Goal: Leave review/rating: Leave review/rating

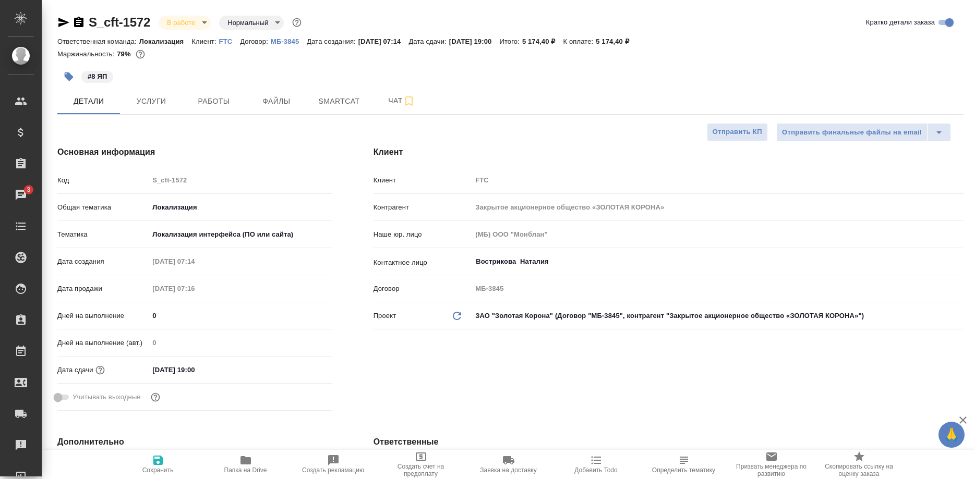
select select "RU"
click at [329, 103] on span "Smartcat" at bounding box center [339, 101] width 50 height 13
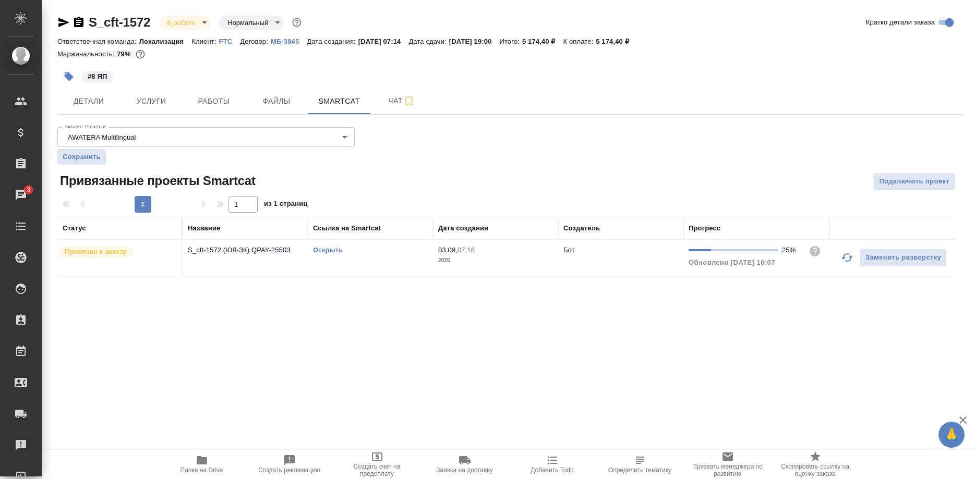
click at [329, 248] on link "Открыть" at bounding box center [328, 250] width 30 height 8
click at [219, 101] on span "Работы" at bounding box center [214, 101] width 50 height 13
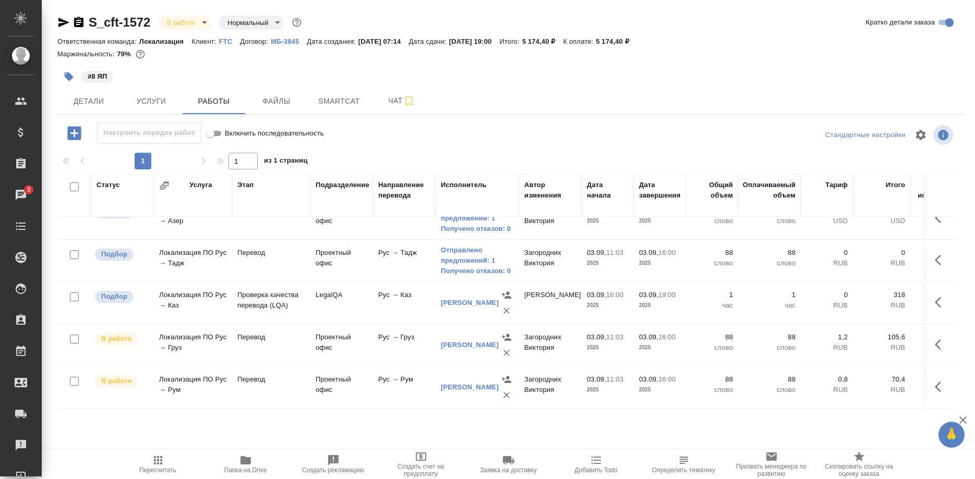
scroll to position [106, 0]
click at [932, 299] on button "button" at bounding box center [940, 300] width 25 height 25
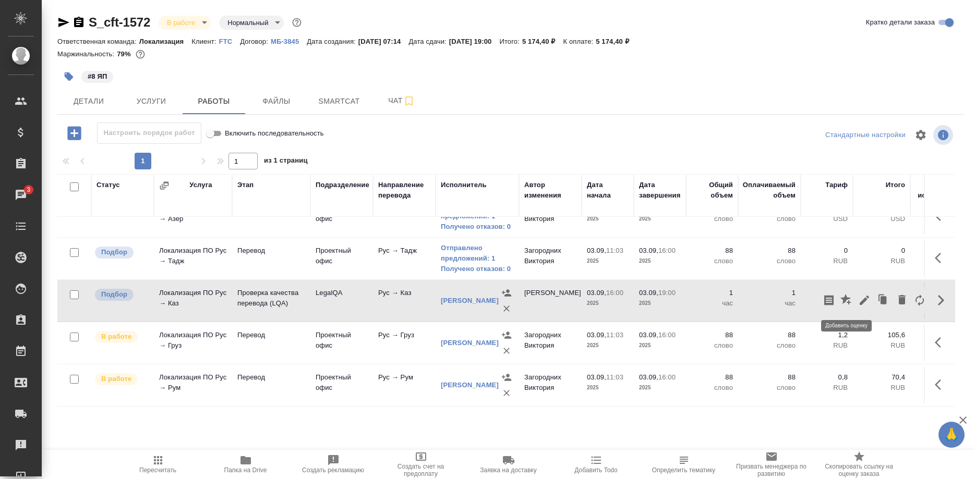
click at [851, 302] on icon "button" at bounding box center [846, 300] width 13 height 13
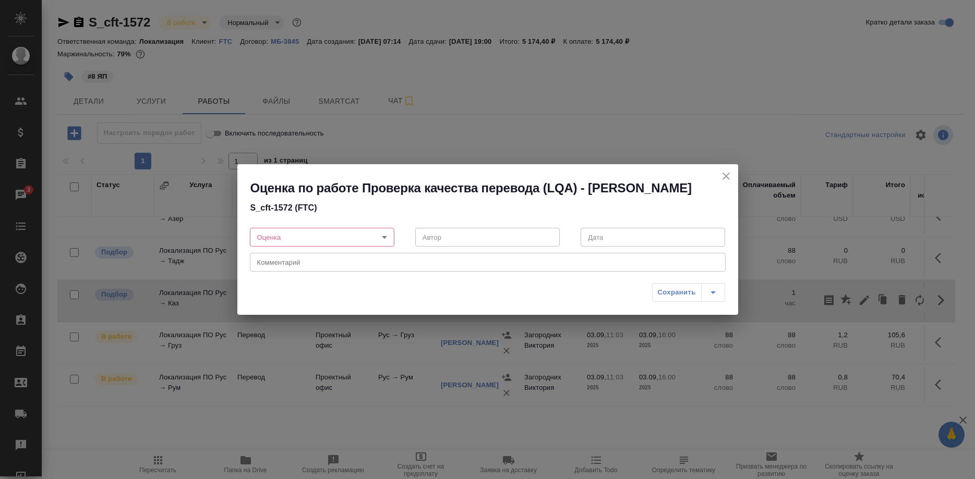
click at [851, 302] on div "Оценка по работе Проверка качества перевода (LQA) - Ширина Сабина Даулетбековна…" at bounding box center [487, 239] width 975 height 479
click at [720, 170] on icon "close" at bounding box center [726, 176] width 13 height 13
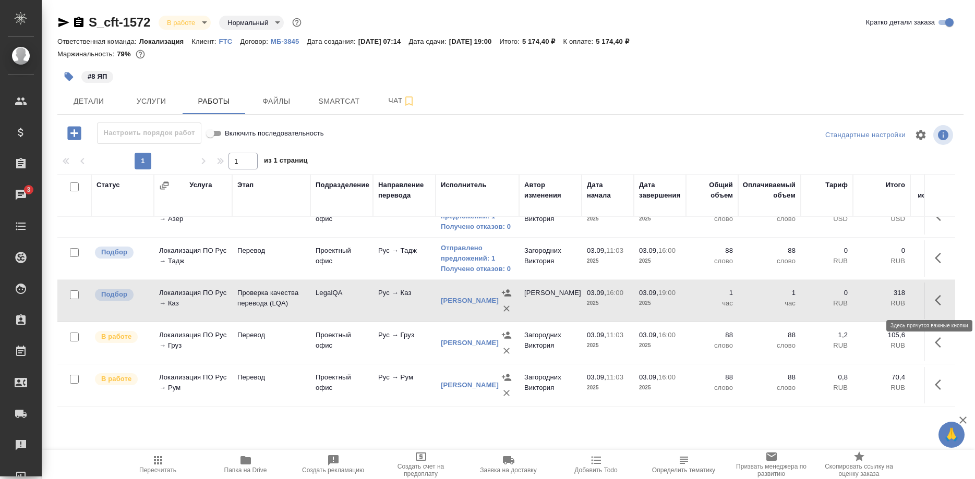
click at [932, 298] on button "button" at bounding box center [940, 300] width 25 height 25
click at [864, 300] on icon "button" at bounding box center [863, 300] width 9 height 9
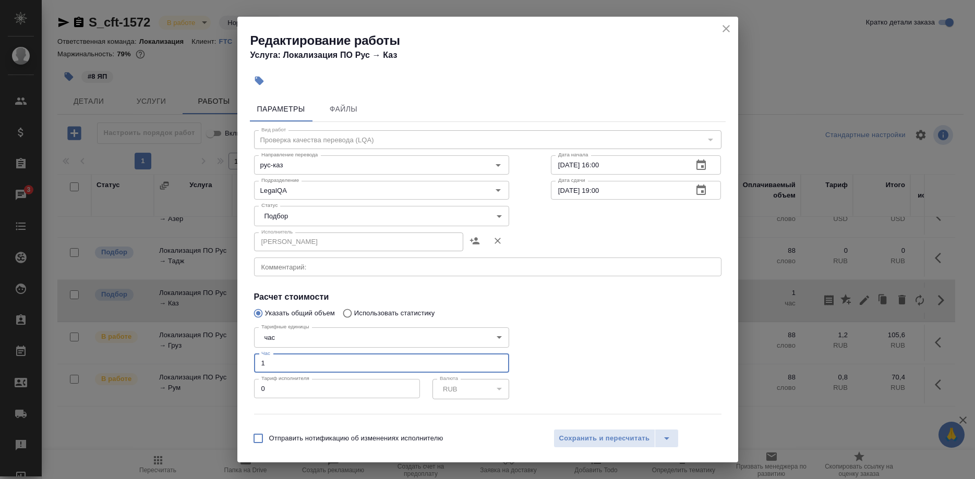
drag, startPoint x: 267, startPoint y: 355, endPoint x: 227, endPoint y: 355, distance: 39.6
click at [254, 355] on input "1" at bounding box center [381, 363] width 255 height 19
type input "0.5"
click at [333, 220] on body "🙏 .cls-1 fill:#fff; AWATERA Shirina Sabina Клиенты Спецификации Заказы 3 Чаты T…" at bounding box center [487, 239] width 975 height 479
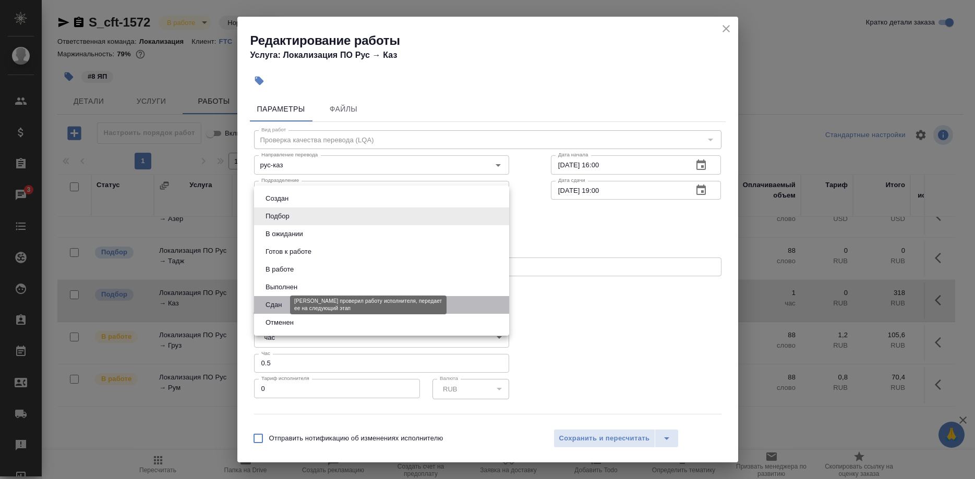
click at [277, 300] on button "Сдан" at bounding box center [273, 304] width 22 height 11
type input "closed"
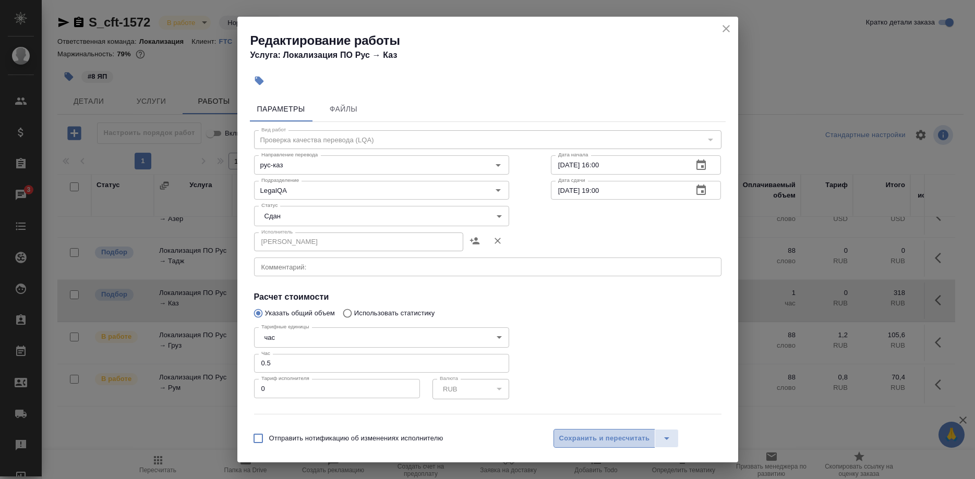
click at [584, 441] on span "Сохранить и пересчитать" at bounding box center [604, 439] width 91 height 12
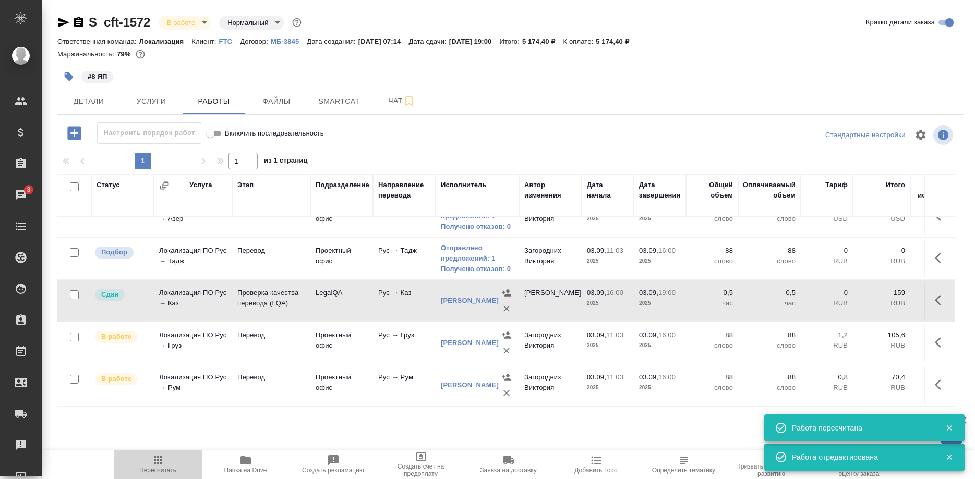
click at [158, 463] on icon "button" at bounding box center [158, 460] width 8 height 8
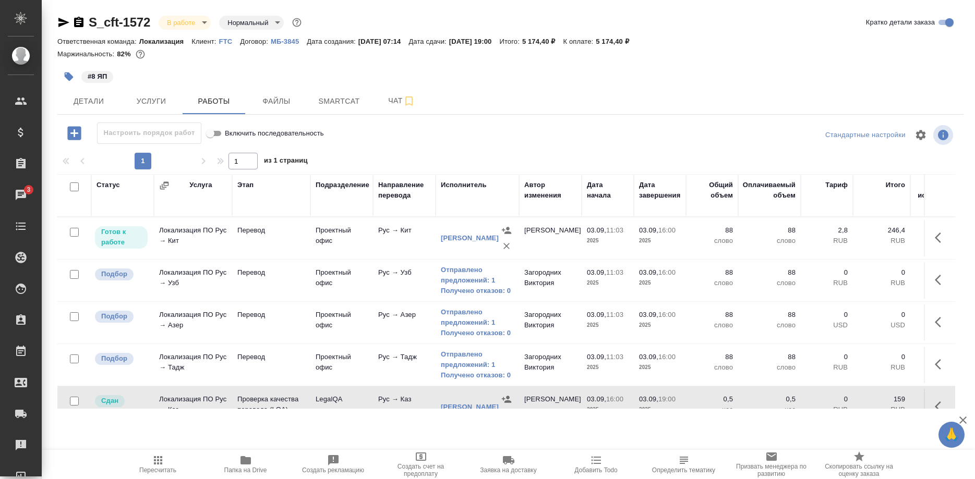
scroll to position [160, 0]
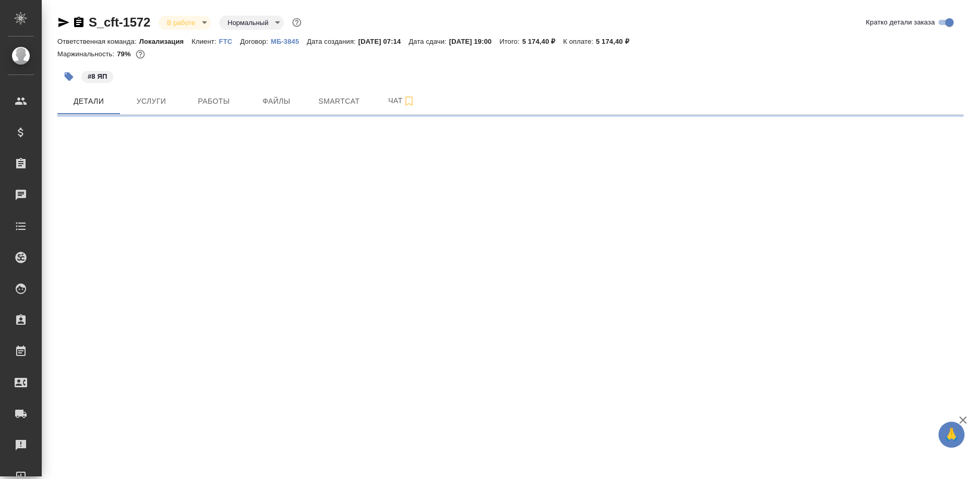
select select "RU"
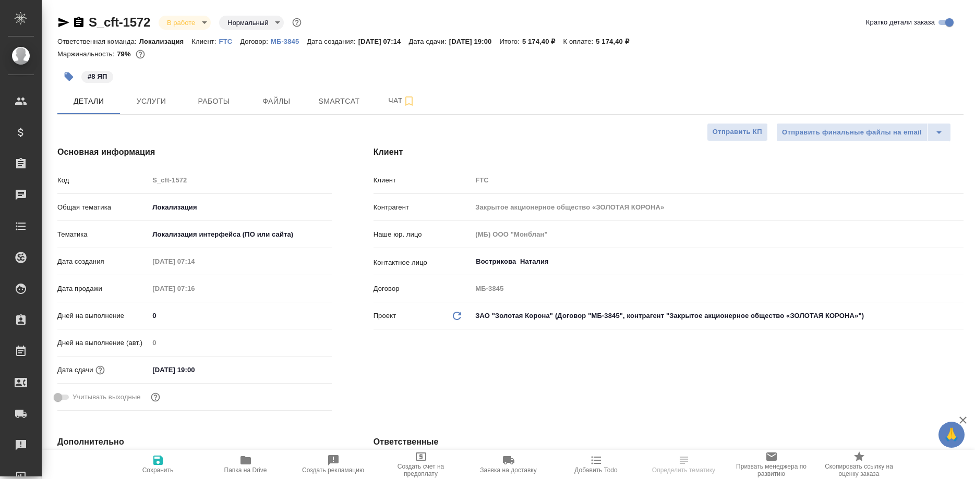
type textarea "x"
type input "[PERSON_NAME]"
type input "Сеитов Павел"
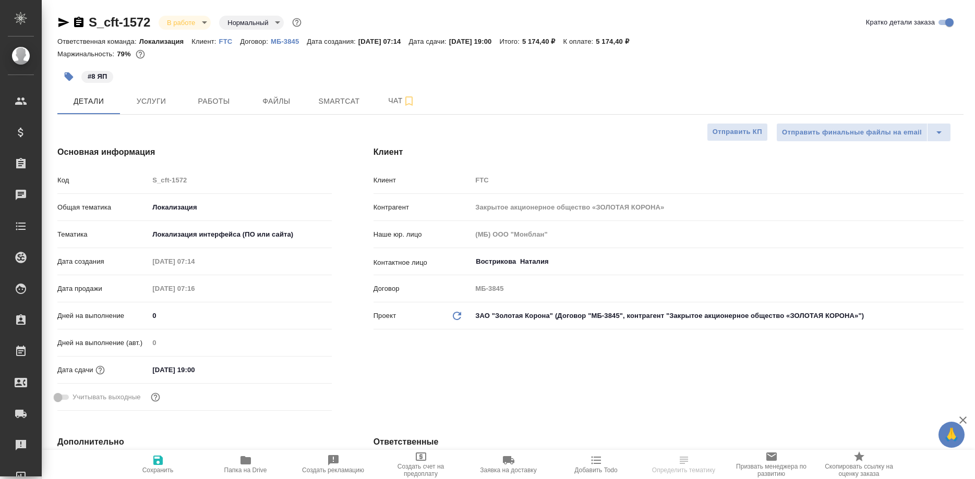
type textarea "x"
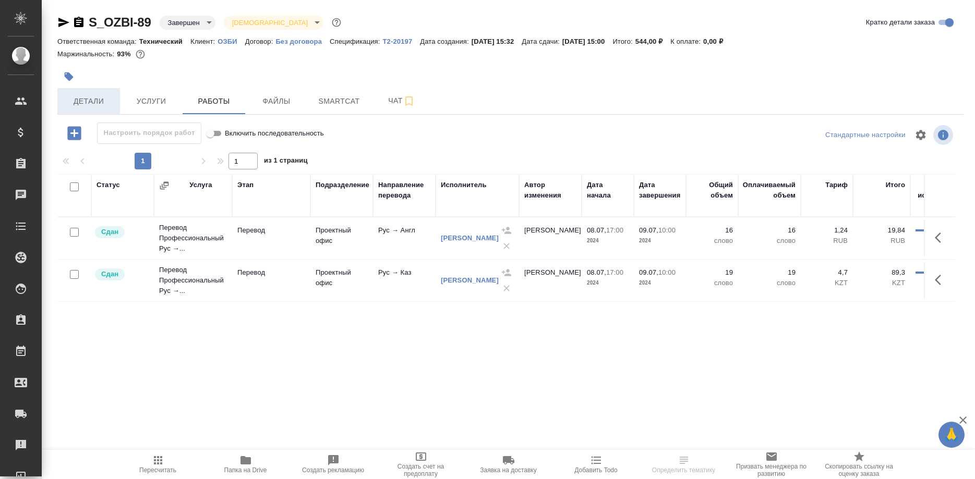
click at [80, 95] on span "Детали" at bounding box center [89, 101] width 50 height 13
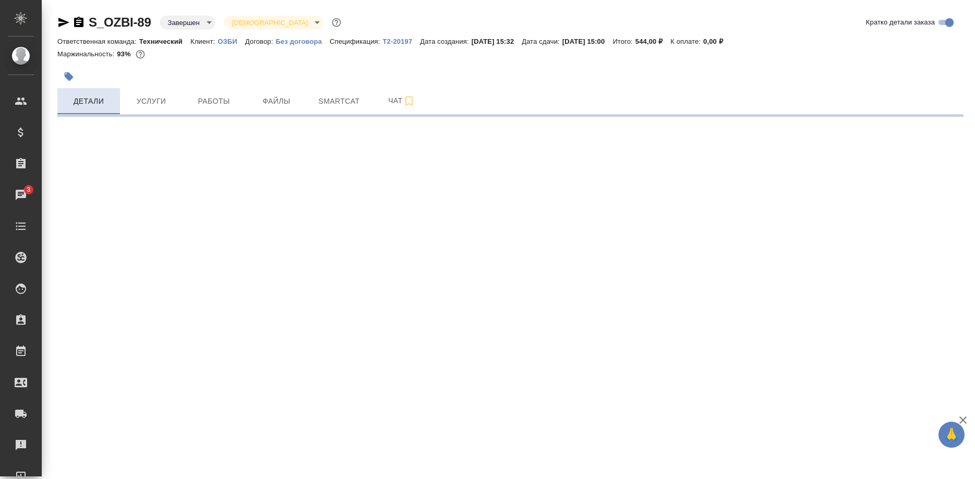
select select "RU"
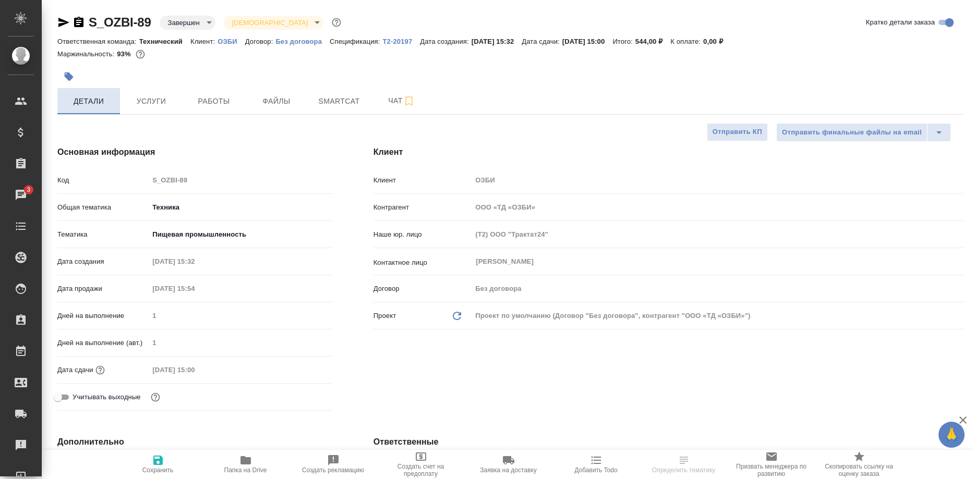
type textarea "x"
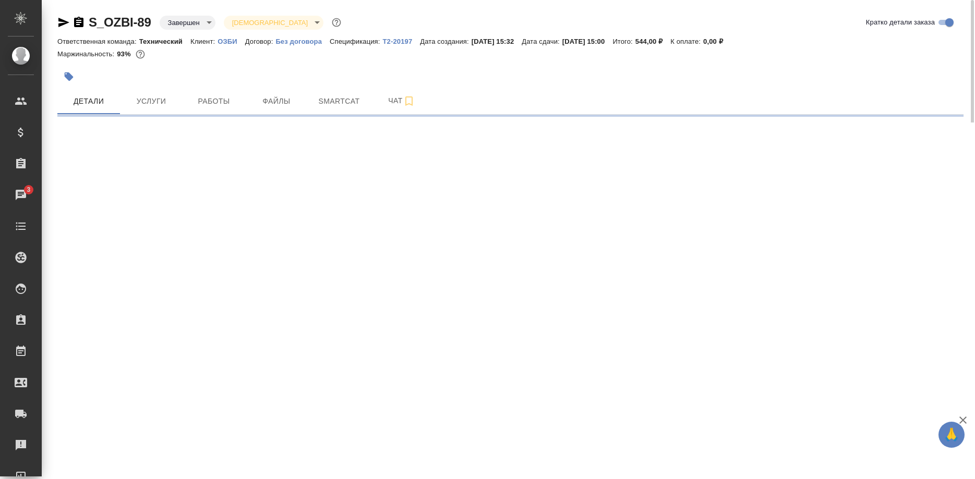
click at [212, 38] on p "Клиент:" at bounding box center [203, 42] width 27 height 8
select select "RU"
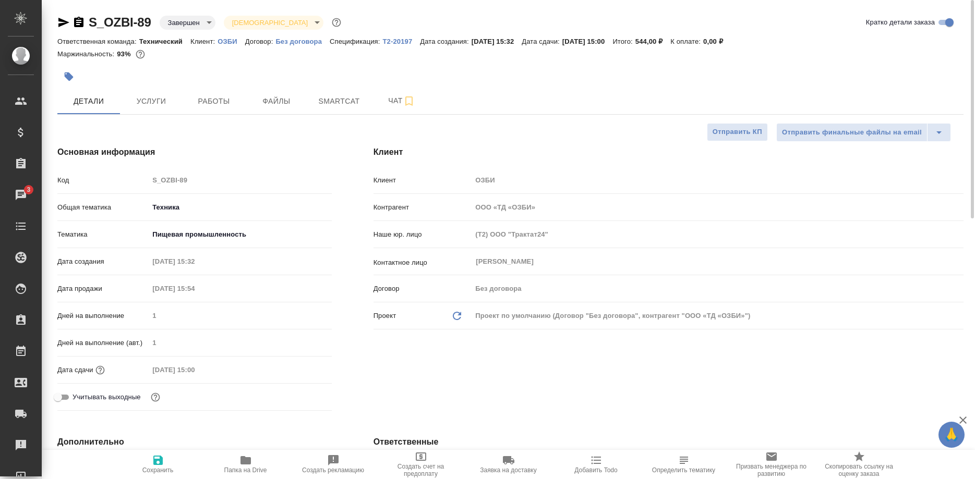
type textarea "x"
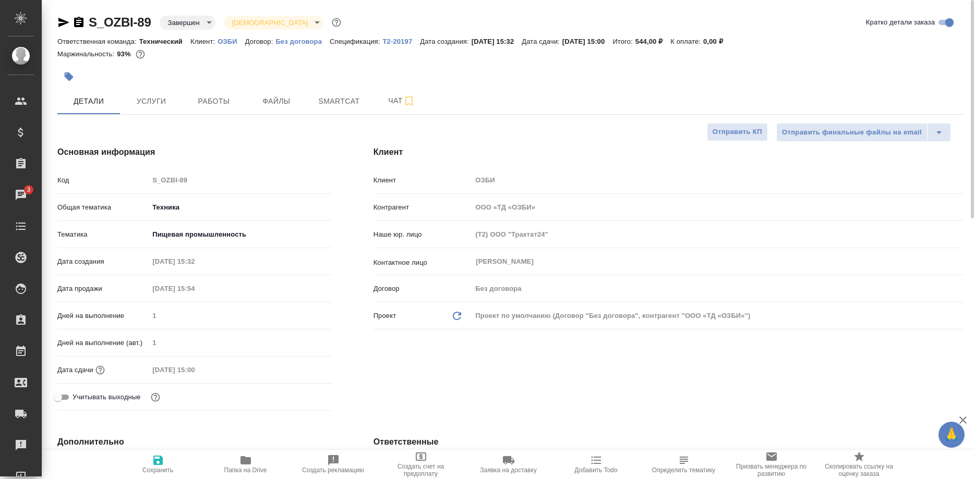
type textarea "x"
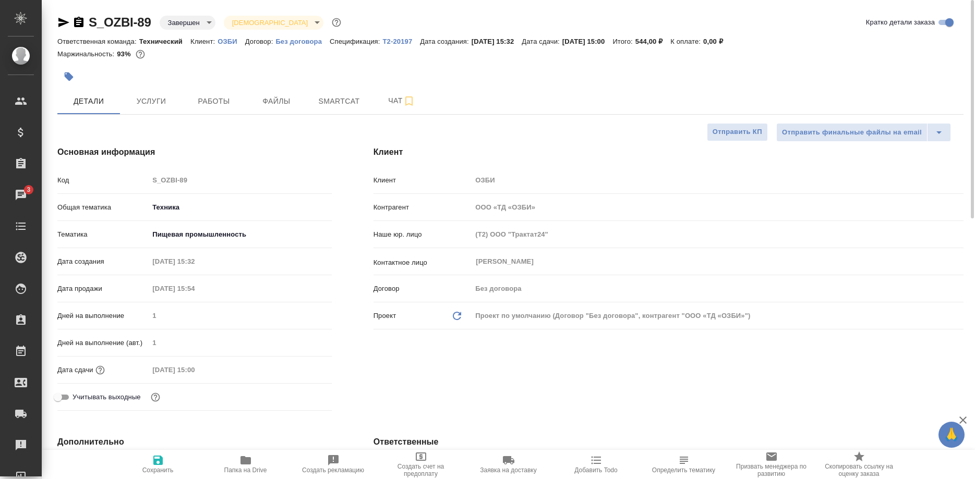
type textarea "x"
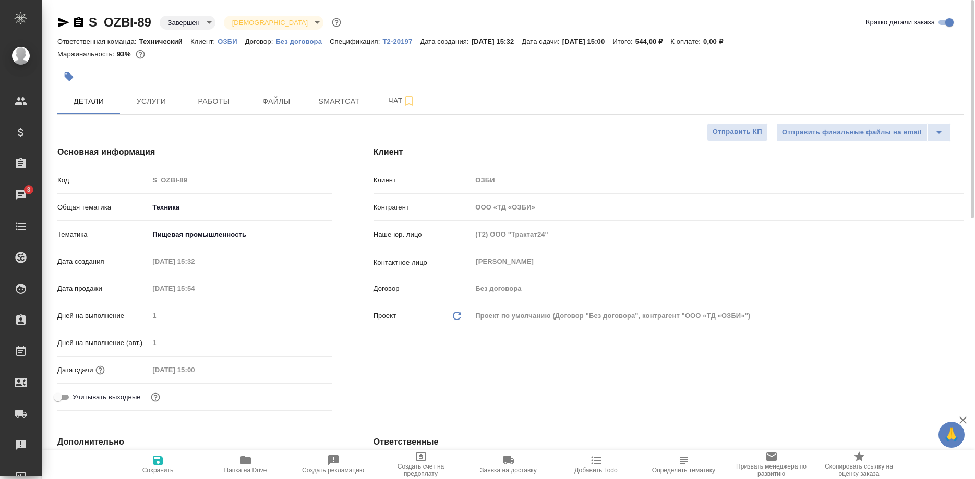
type textarea "x"
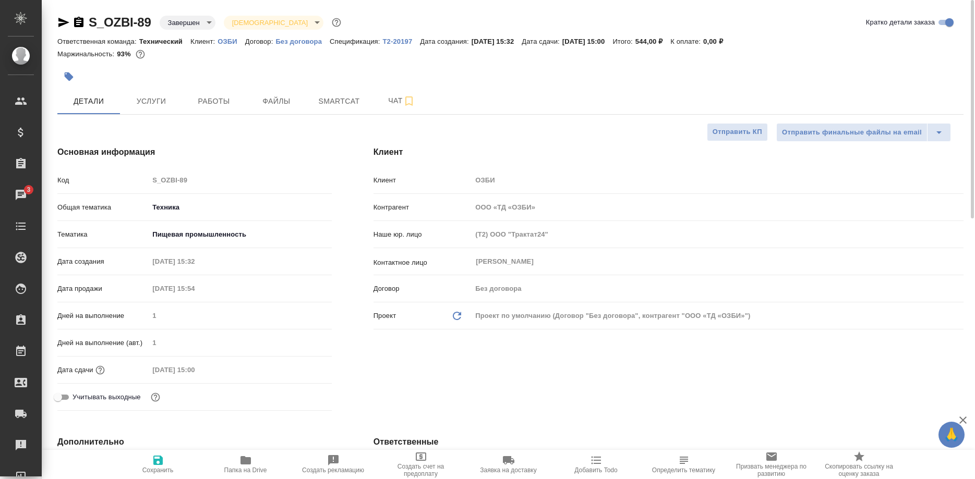
type textarea "x"
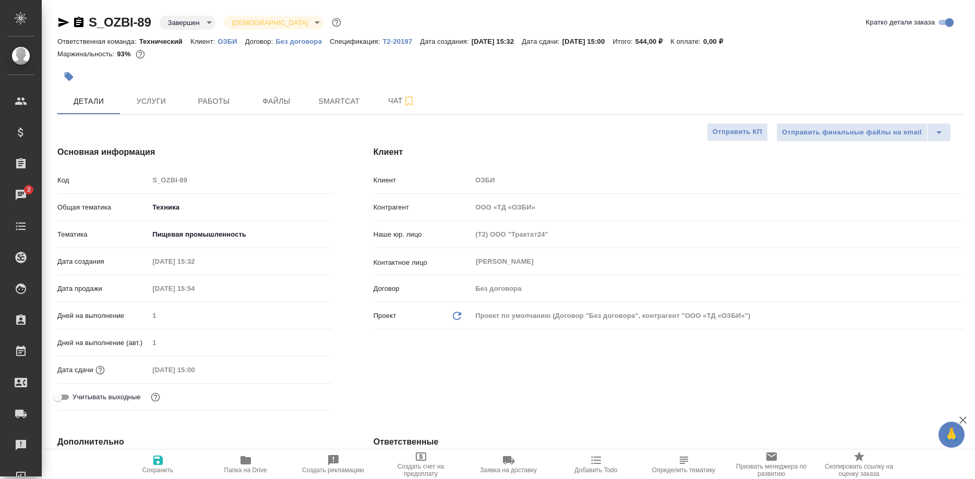
type textarea "x"
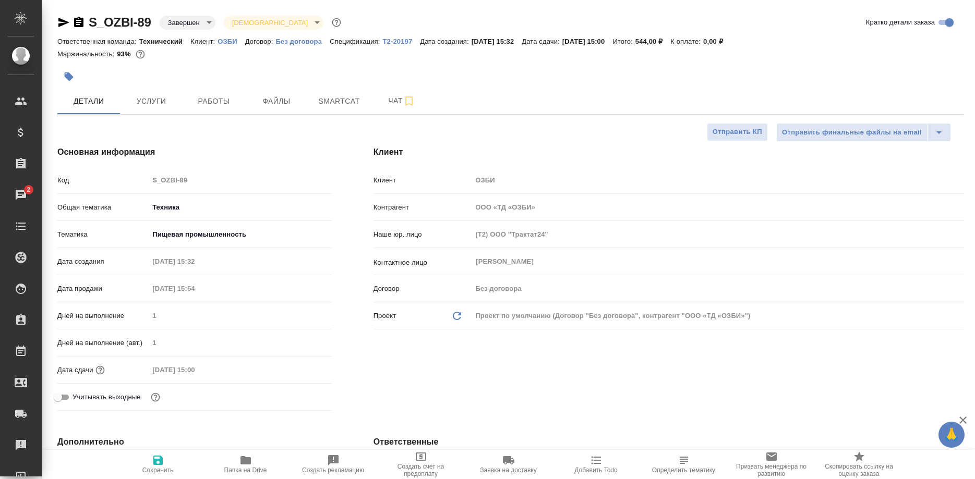
type textarea "x"
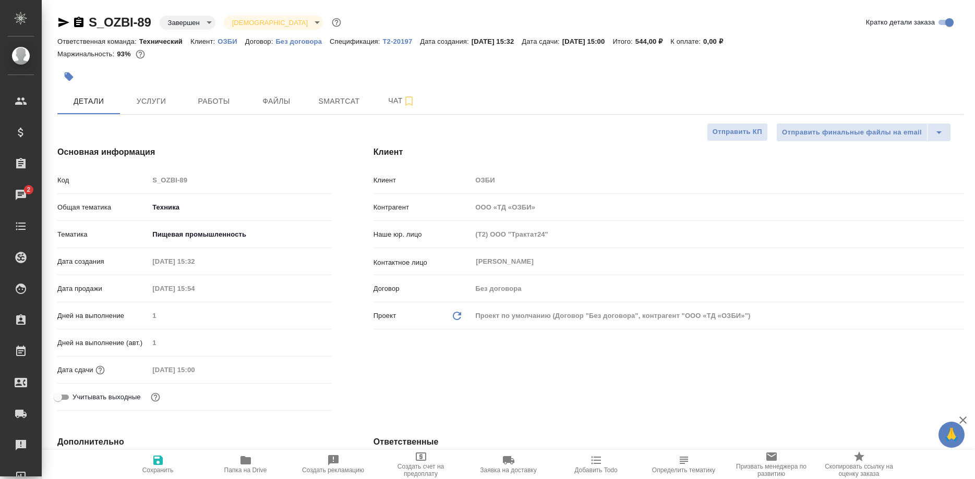
type textarea "x"
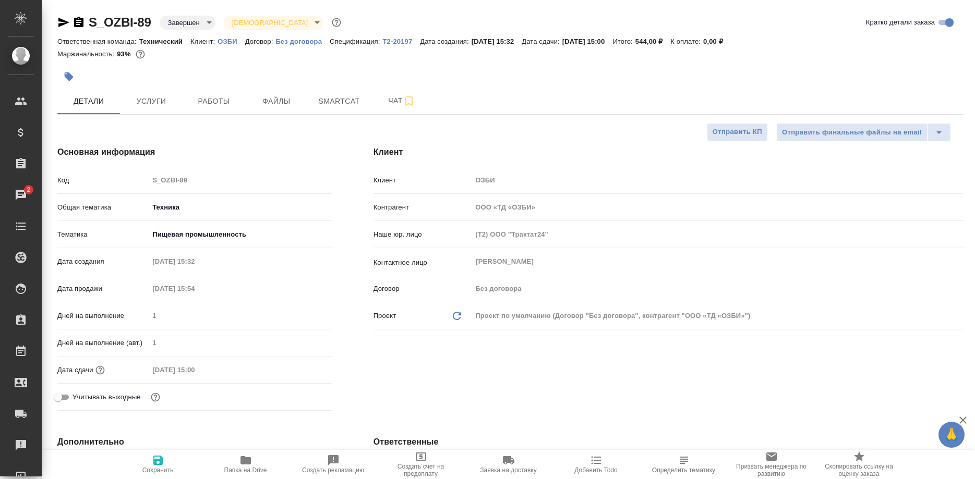
type textarea "x"
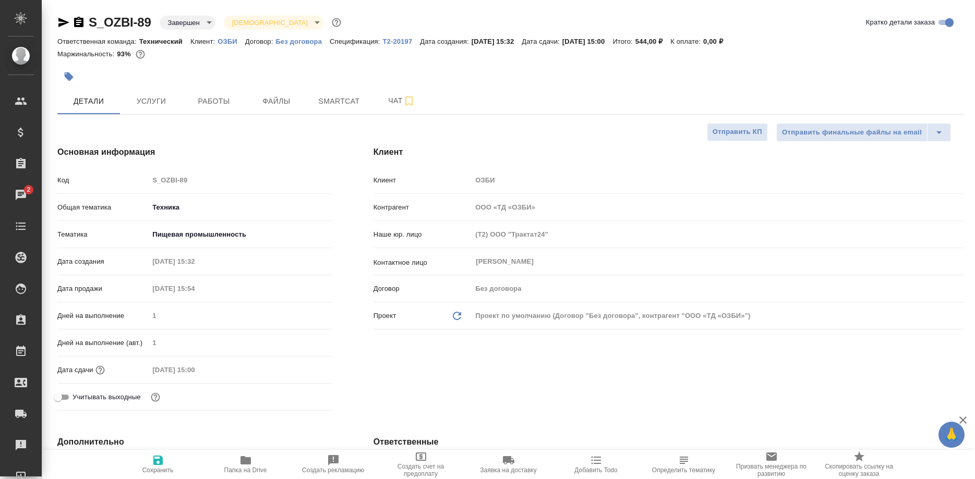
type textarea "x"
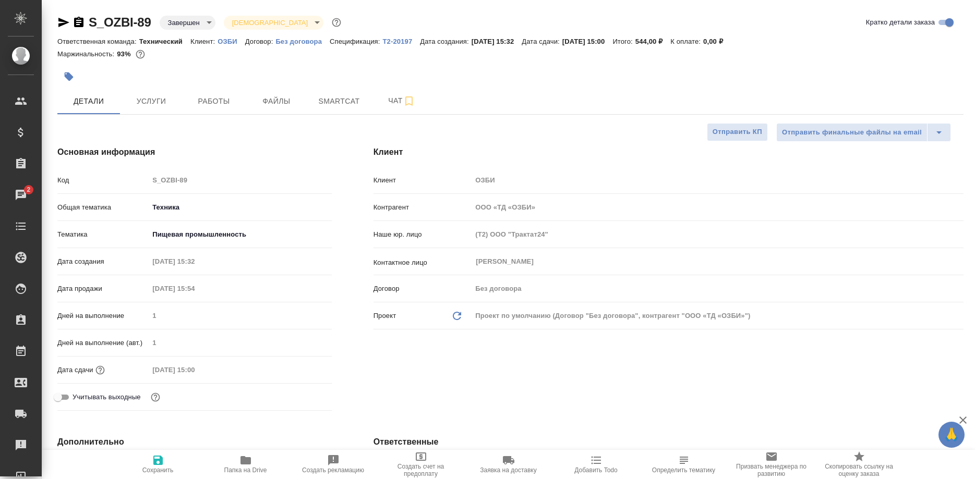
type textarea "x"
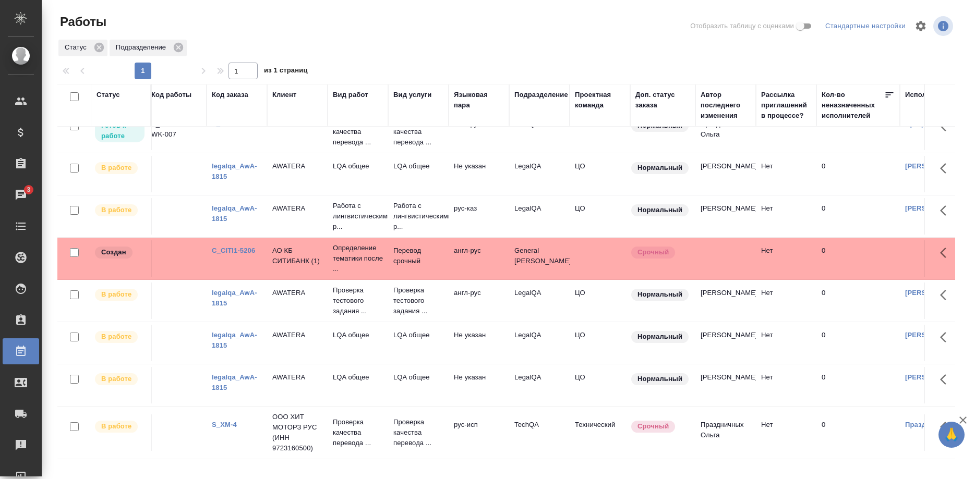
scroll to position [0, 6]
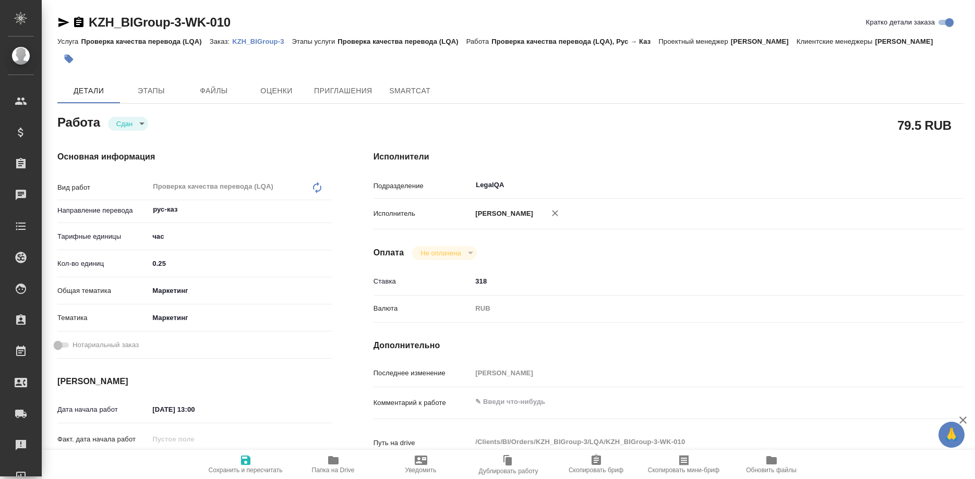
type textarea "x"
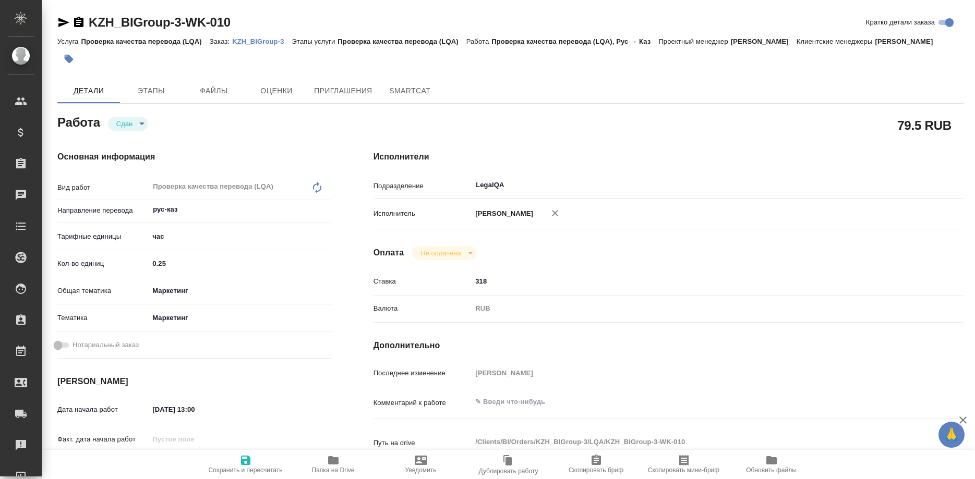
type textarea "x"
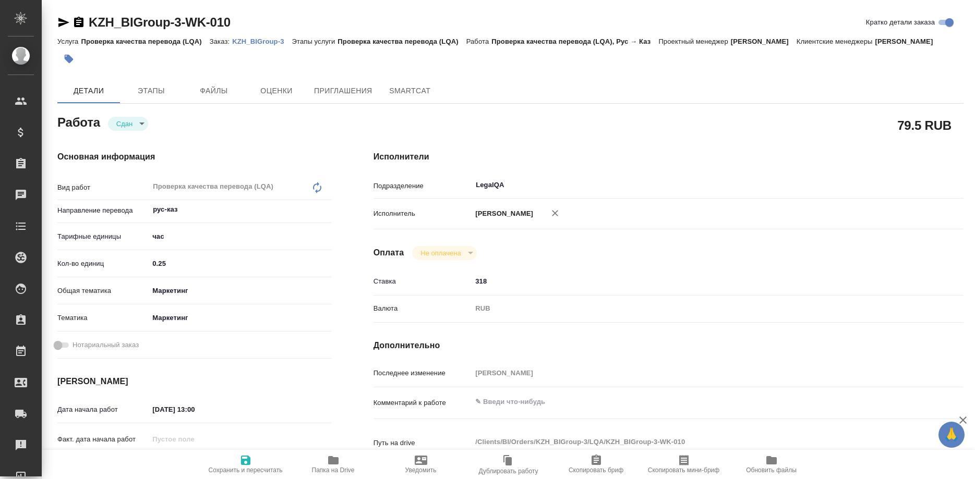
type textarea "x"
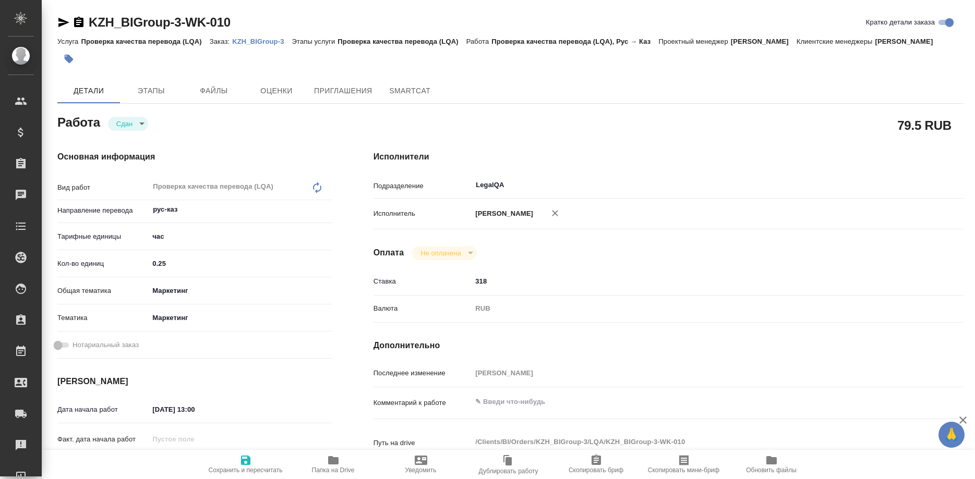
type textarea "x"
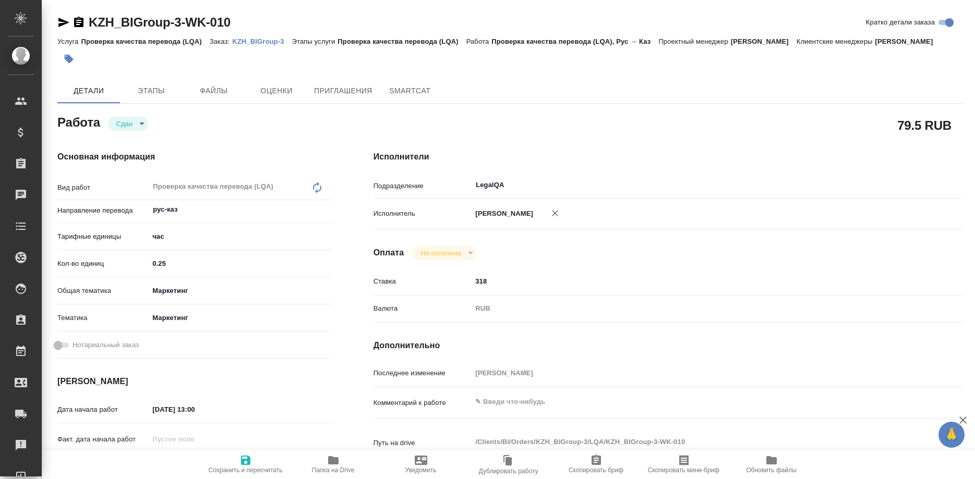
type textarea "x"
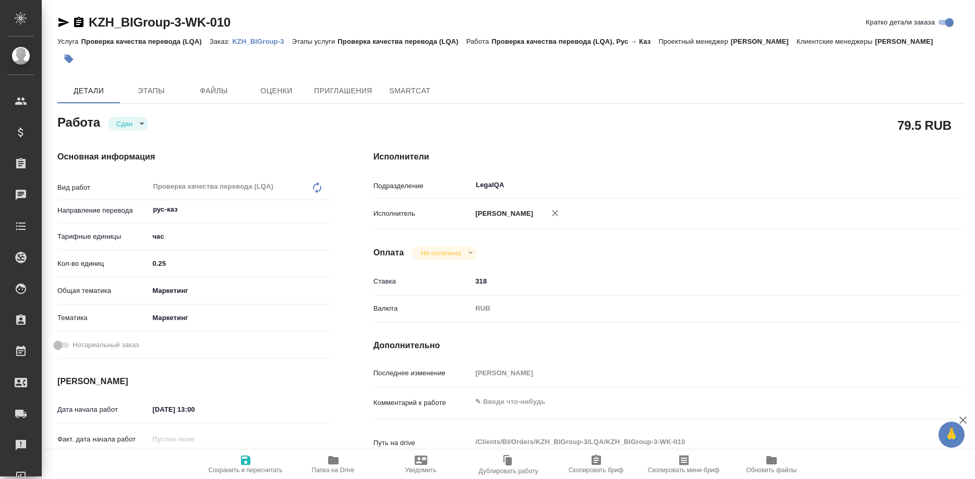
type textarea "x"
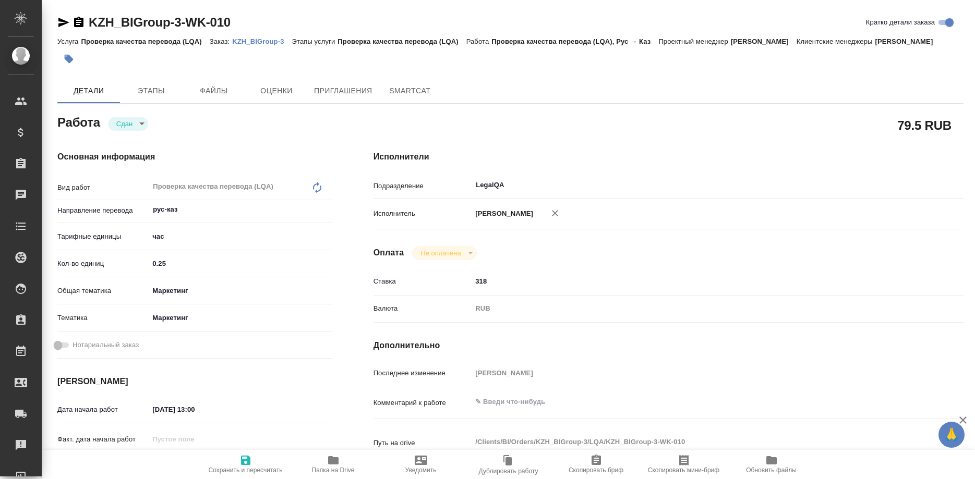
type textarea "x"
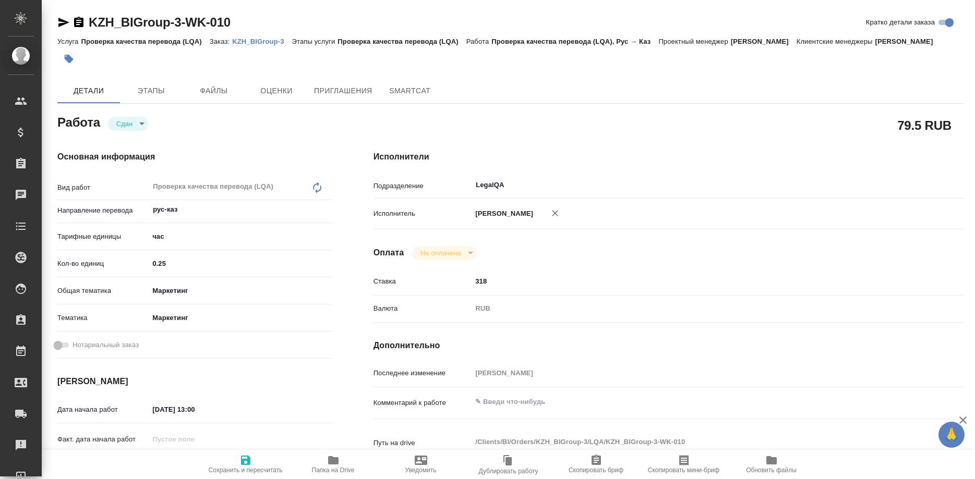
type textarea "x"
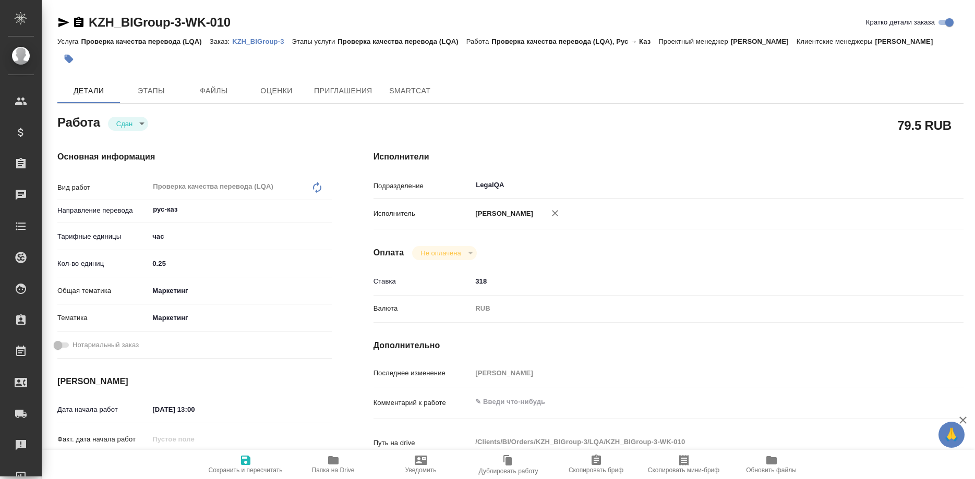
type textarea "x"
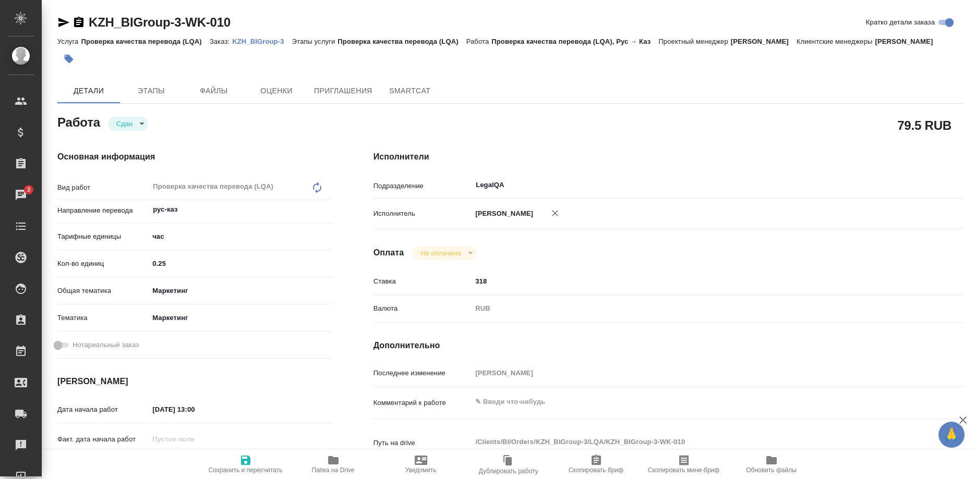
click at [260, 38] on p "KZH_BIGroup-3" at bounding box center [261, 42] width 59 height 8
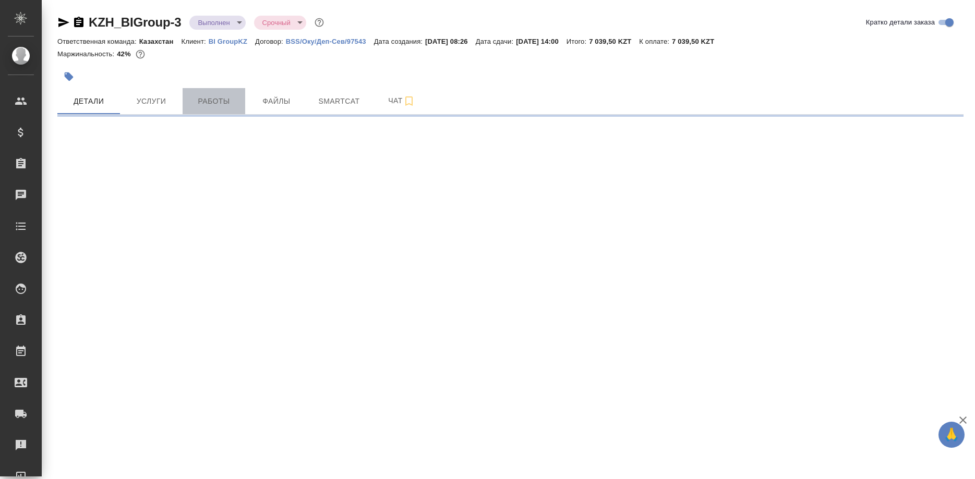
click at [202, 91] on button "Работы" at bounding box center [214, 101] width 63 height 26
select select "RU"
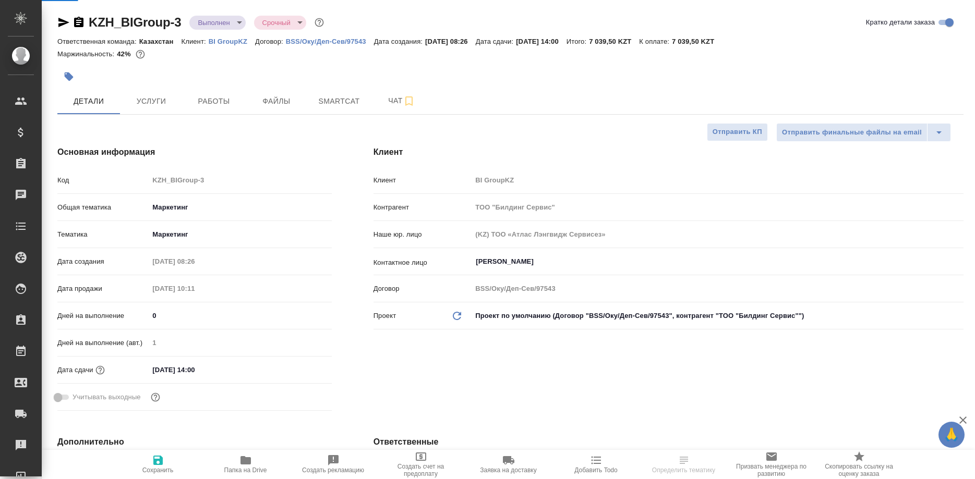
type textarea "x"
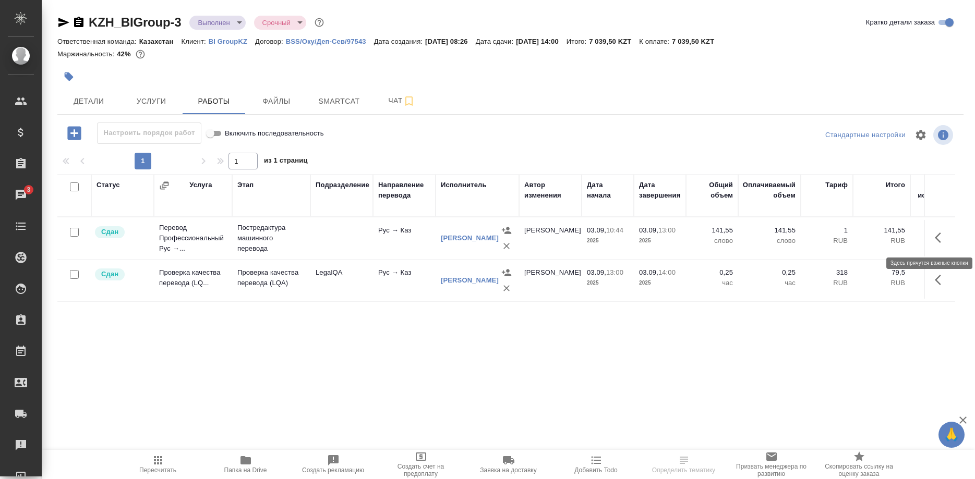
click at [936, 236] on icon "button" at bounding box center [941, 238] width 13 height 13
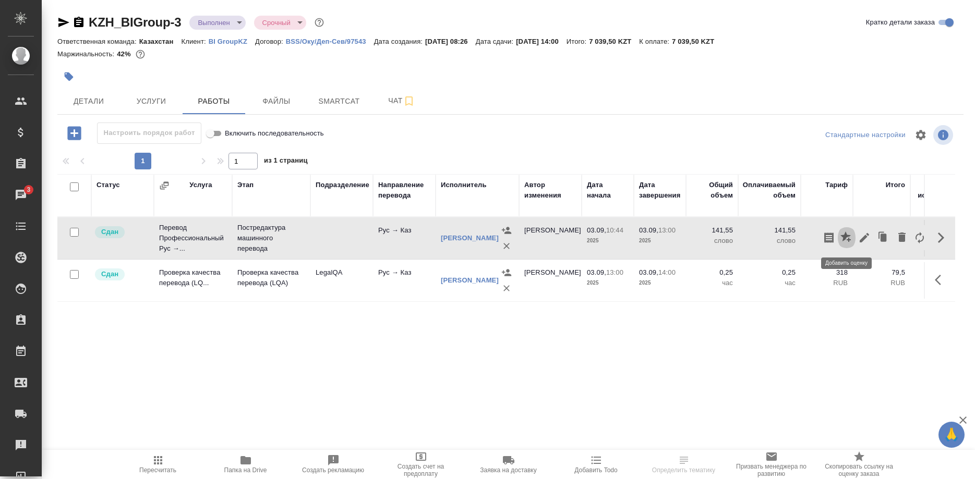
click at [845, 237] on icon "button" at bounding box center [845, 237] width 10 height 10
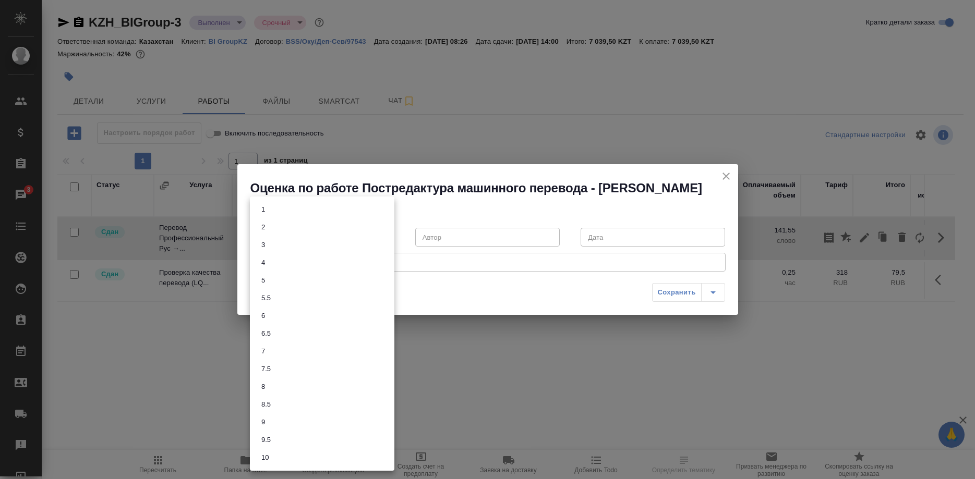
click at [363, 237] on body "🙏 .cls-1 fill:#fff; AWATERA [PERSON_NAME] Спецификации Заказы 3 Чаты Todo Проек…" at bounding box center [487, 239] width 975 height 479
click at [258, 387] on li "8" at bounding box center [322, 387] width 144 height 18
type input "8"
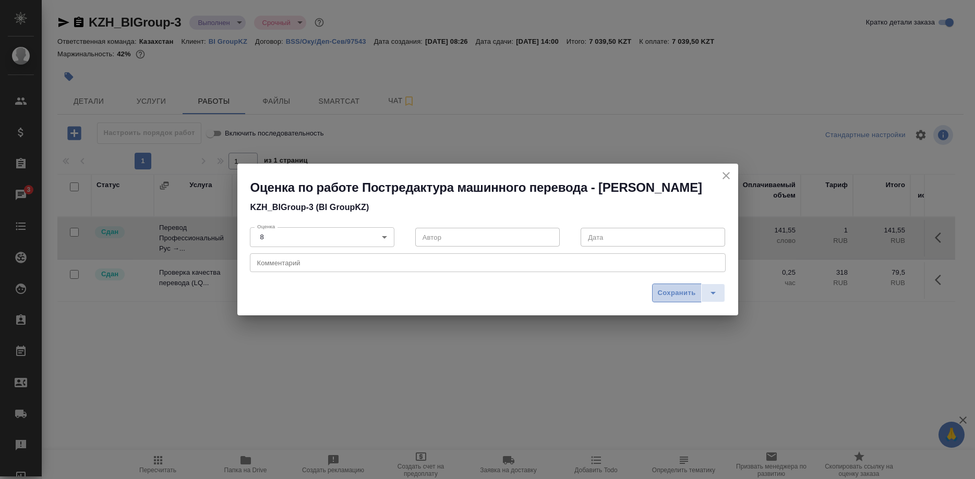
click at [680, 289] on span "Сохранить" at bounding box center [677, 293] width 38 height 12
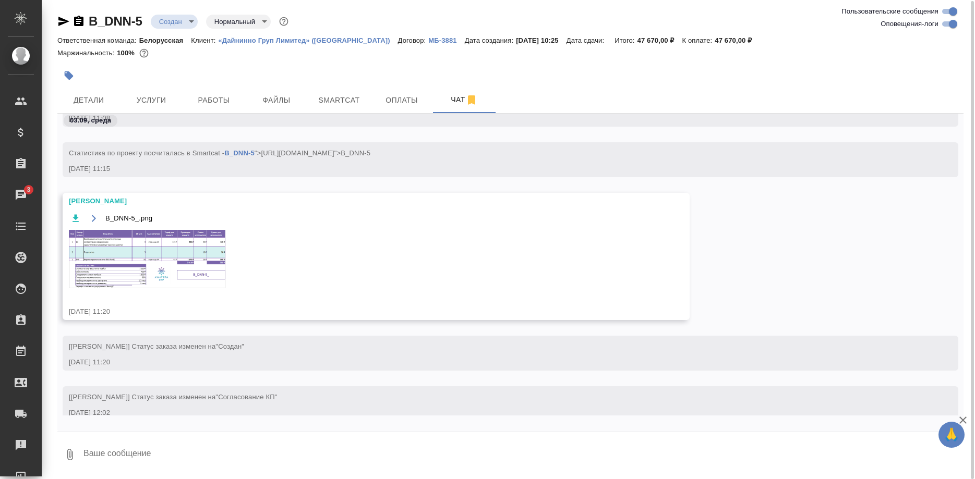
scroll to position [748, 0]
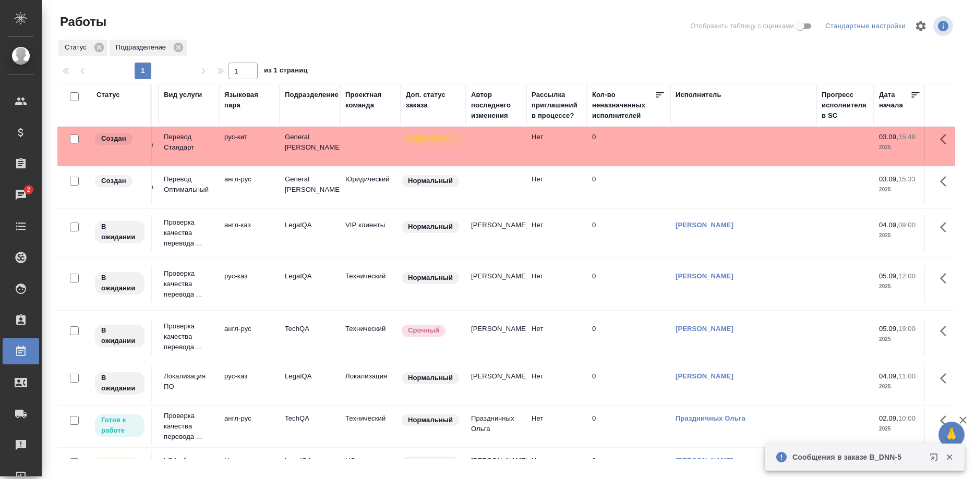
scroll to position [0, 235]
